Goal: Entertainment & Leisure: Browse casually

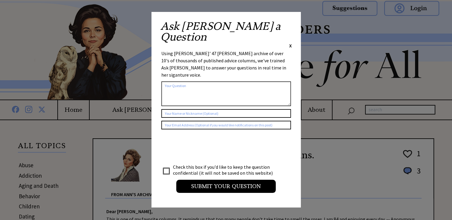
click at [290, 43] on span "X" at bounding box center [290, 46] width 3 height 6
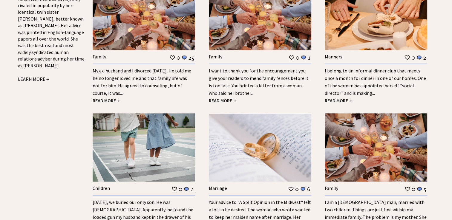
scroll to position [675, 0]
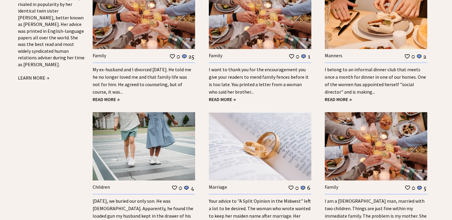
click at [338, 100] on span "READ MORE →" at bounding box center [338, 99] width 27 height 6
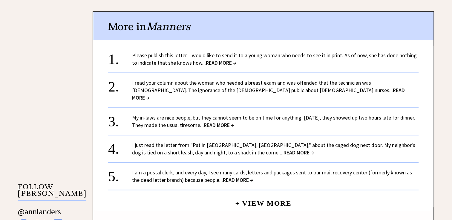
scroll to position [481, 0]
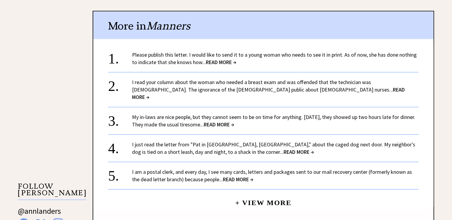
click at [242, 86] on span "READ MORE →" at bounding box center [268, 93] width 273 height 14
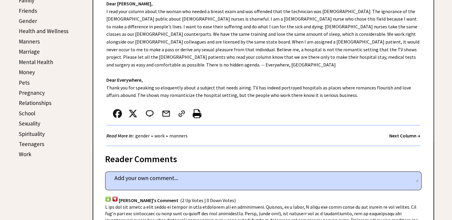
scroll to position [234, 0]
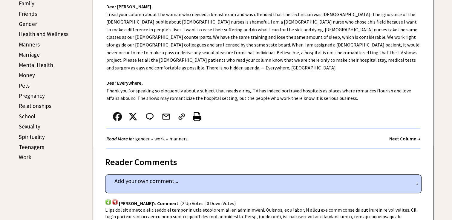
click at [356, 180] on div "column 2198 comment_tease Post Your Comment" at bounding box center [263, 184] width 316 height 19
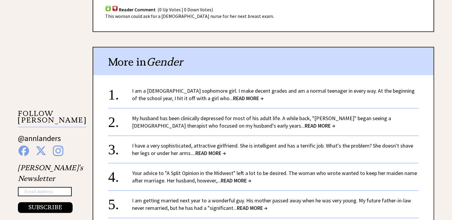
scroll to position [511, 0]
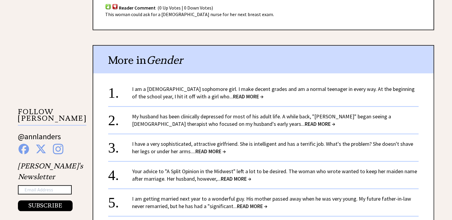
click at [233, 93] on span "READ MORE →" at bounding box center [248, 96] width 30 height 7
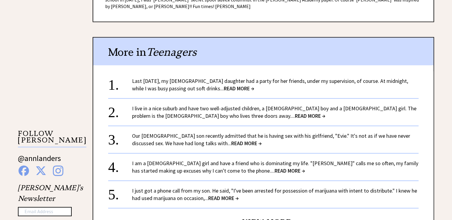
scroll to position [521, 0]
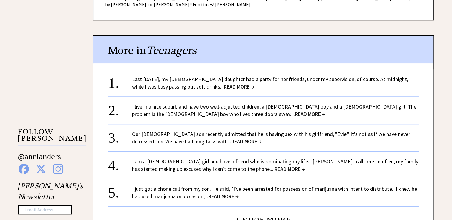
click at [227, 83] on span "READ MORE →" at bounding box center [239, 86] width 30 height 7
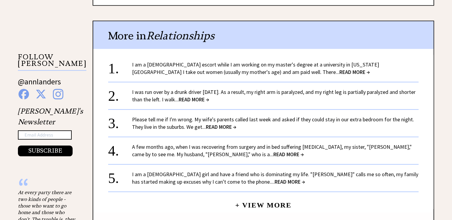
scroll to position [613, 0]
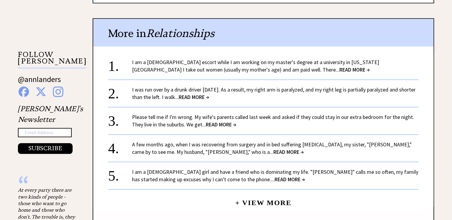
click at [339, 66] on span "READ MORE →" at bounding box center [354, 69] width 30 height 7
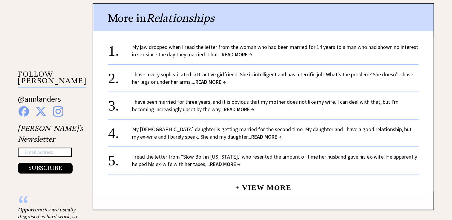
scroll to position [549, 0]
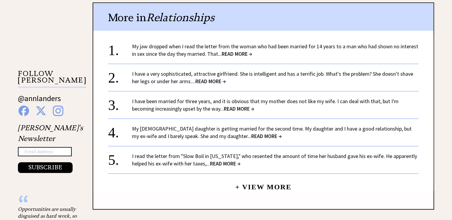
click at [242, 105] on span "READ MORE →" at bounding box center [239, 108] width 30 height 7
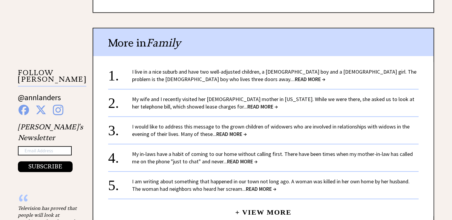
scroll to position [569, 0]
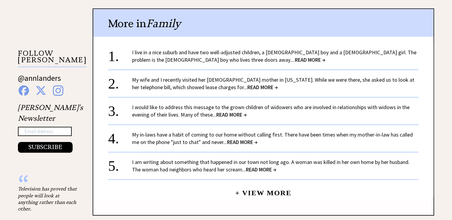
click at [419, 204] on div "More in Family 1. I live in a nice suburb and have two well-adjusted children, …" at bounding box center [263, 112] width 341 height 208
click at [247, 84] on span "READ MORE →" at bounding box center [262, 87] width 30 height 7
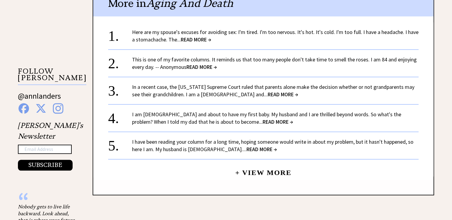
scroll to position [552, 0]
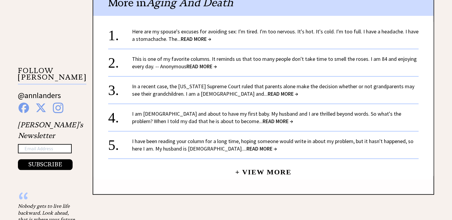
click at [263, 118] on span "READ MORE →" at bounding box center [278, 121] width 30 height 7
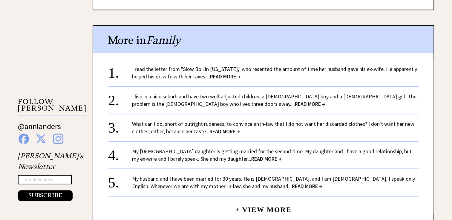
scroll to position [523, 0]
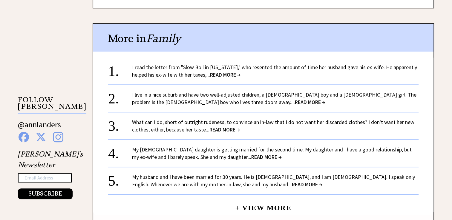
click at [295, 100] on span "READ MORE →" at bounding box center [310, 102] width 30 height 7
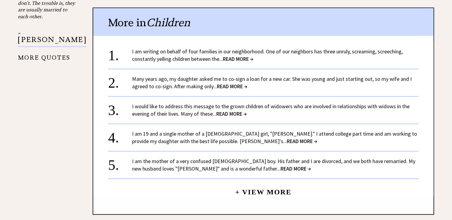
scroll to position [783, 0]
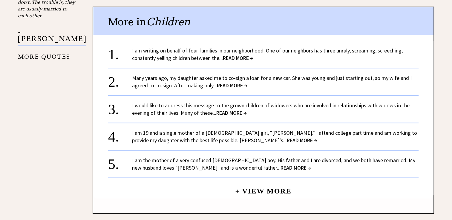
click at [251, 55] on span "READ MORE →" at bounding box center [238, 58] width 30 height 7
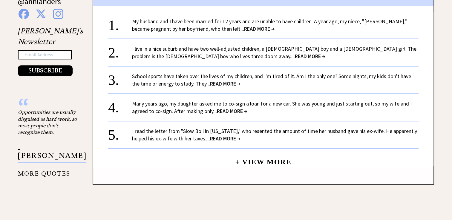
scroll to position [651, 0]
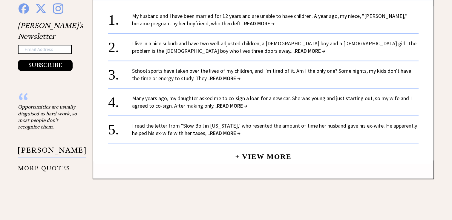
click at [233, 106] on span "READ MORE →" at bounding box center [232, 105] width 30 height 7
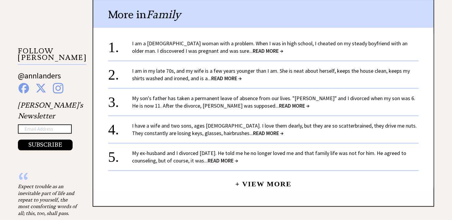
scroll to position [616, 0]
click at [253, 49] on span "READ MORE →" at bounding box center [268, 50] width 30 height 7
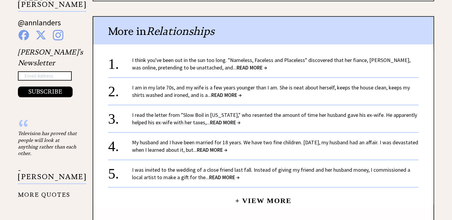
scroll to position [679, 0]
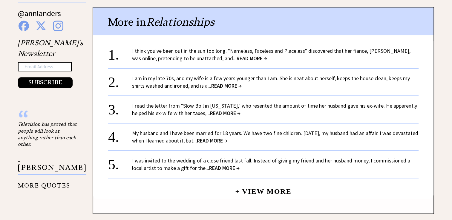
click at [227, 137] on span "READ MORE →" at bounding box center [212, 140] width 30 height 7
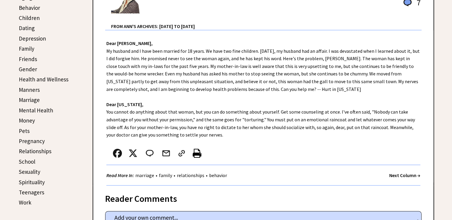
scroll to position [183, 0]
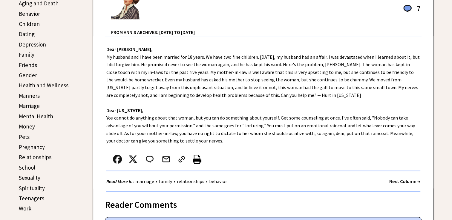
click at [254, 138] on div "Dear [PERSON_NAME], My husband and I have been married for 18 years. We have tw…" at bounding box center [263, 114] width 340 height 156
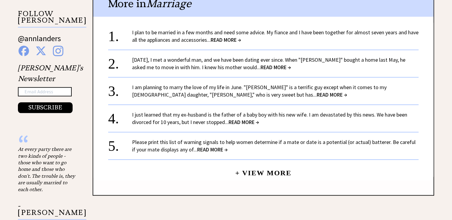
scroll to position [655, 0]
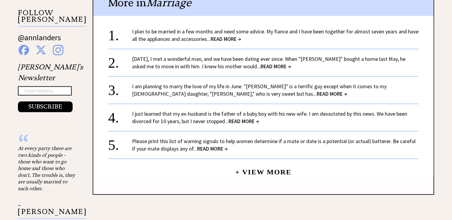
click at [215, 148] on span "READ MORE →" at bounding box center [212, 148] width 30 height 7
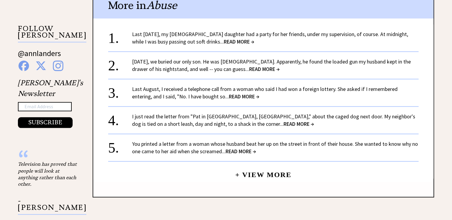
scroll to position [595, 0]
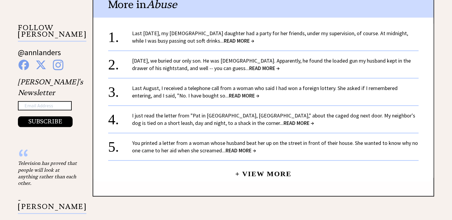
click at [229, 93] on span "READ MORE →" at bounding box center [244, 95] width 30 height 7
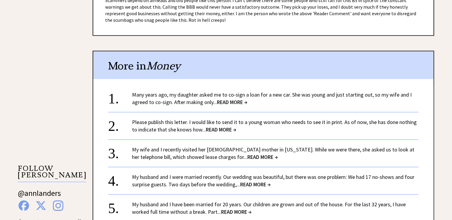
scroll to position [573, 0]
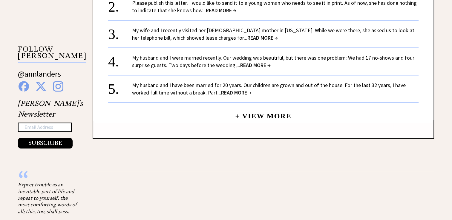
click at [239, 91] on span "READ MORE →" at bounding box center [236, 92] width 30 height 7
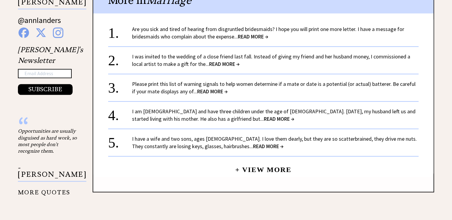
scroll to position [641, 0]
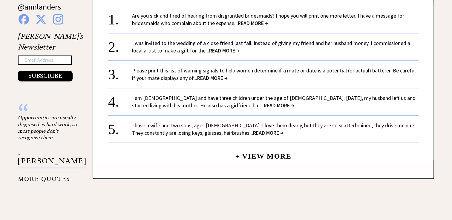
click at [264, 102] on span "READ MORE →" at bounding box center [279, 105] width 30 height 7
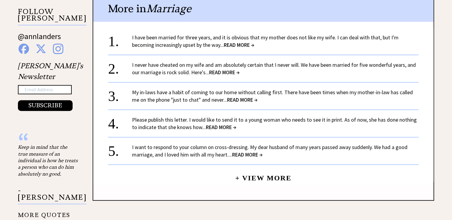
scroll to position [551, 0]
click at [242, 100] on span "READ MORE →" at bounding box center [242, 100] width 30 height 7
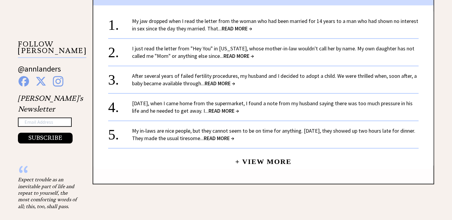
scroll to position [637, 0]
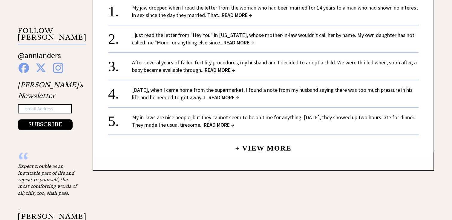
click at [235, 97] on span "READ MORE →" at bounding box center [223, 97] width 30 height 7
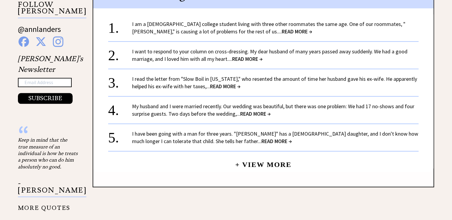
scroll to position [641, 0]
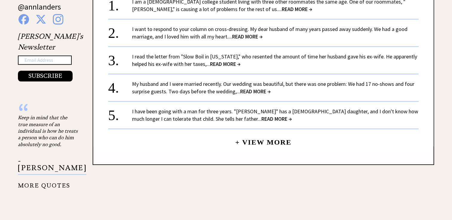
click at [260, 95] on span "READ MORE →" at bounding box center [255, 91] width 30 height 7
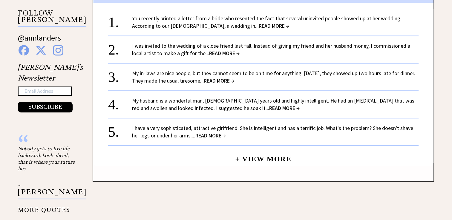
scroll to position [610, 0]
click at [269, 109] on span "READ MORE →" at bounding box center [284, 108] width 30 height 7
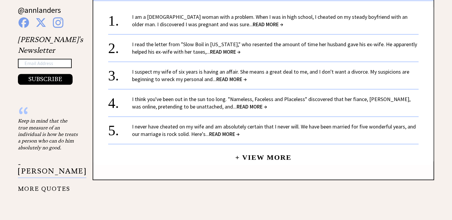
scroll to position [639, 0]
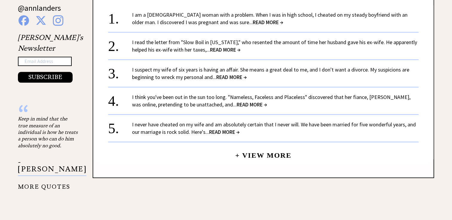
click at [236, 74] on span "READ MORE →" at bounding box center [231, 77] width 30 height 7
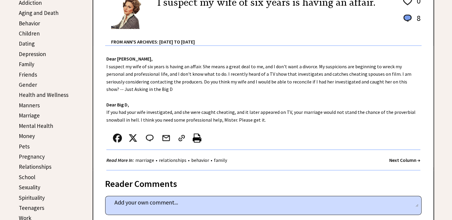
scroll to position [179, 0]
